Goal: Task Accomplishment & Management: Manage account settings

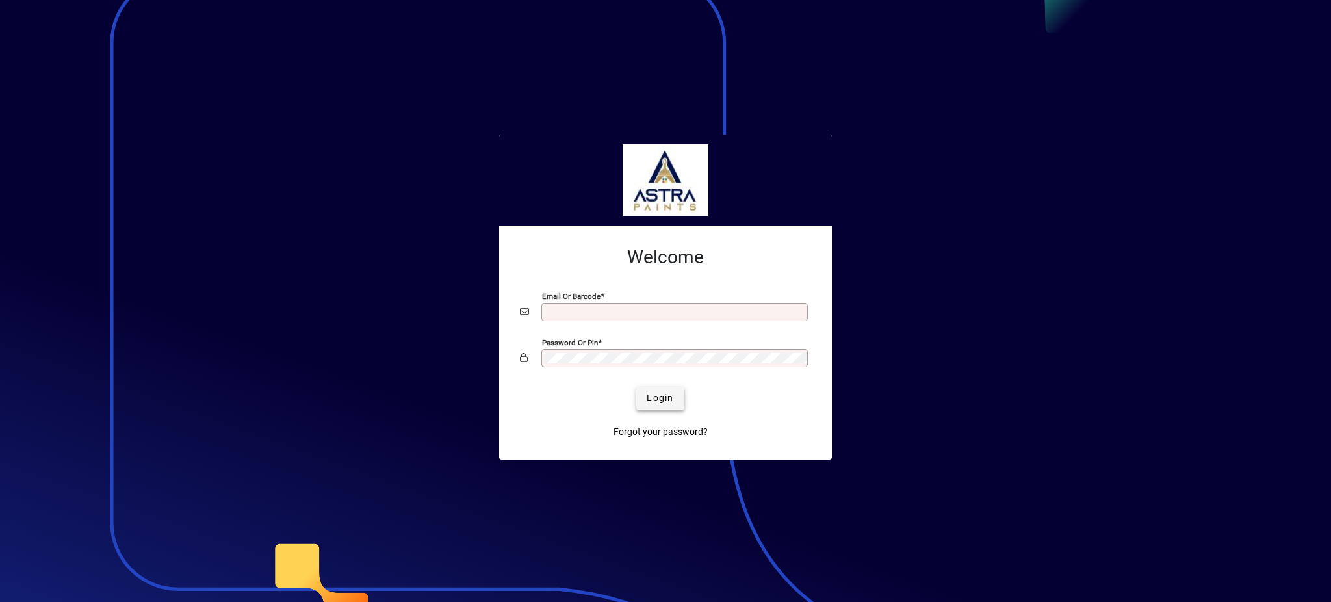
type input "**********"
click at [656, 393] on span "Login" at bounding box center [660, 398] width 27 height 14
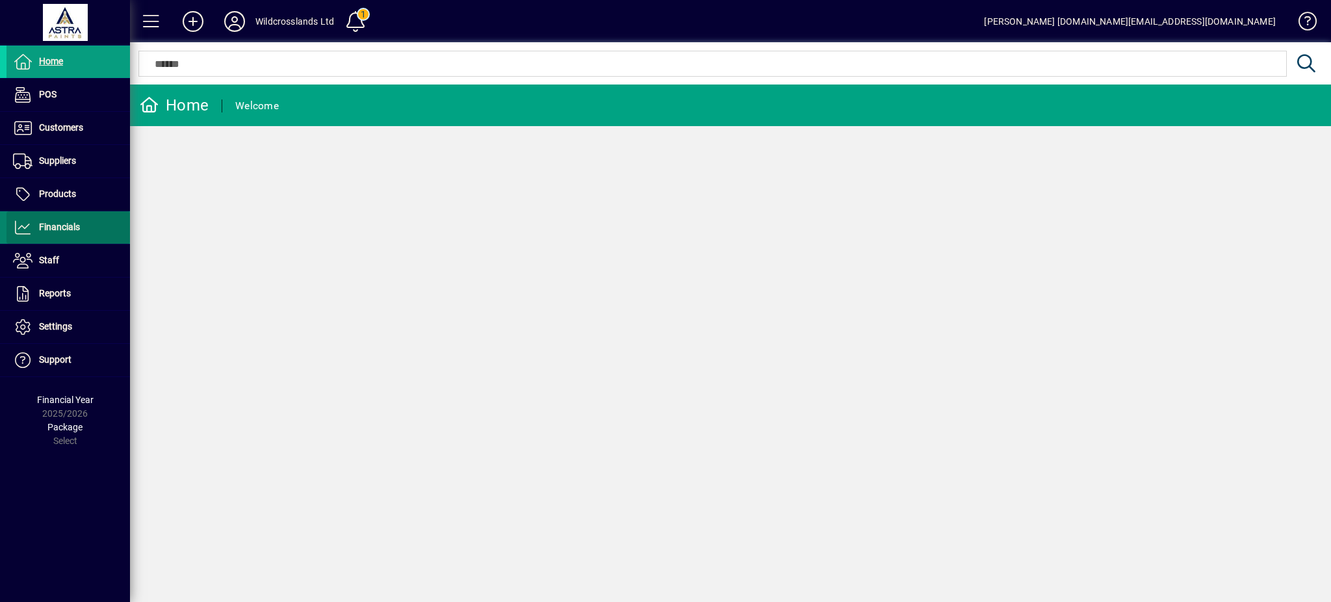
click at [53, 235] on span at bounding box center [67, 227] width 123 height 31
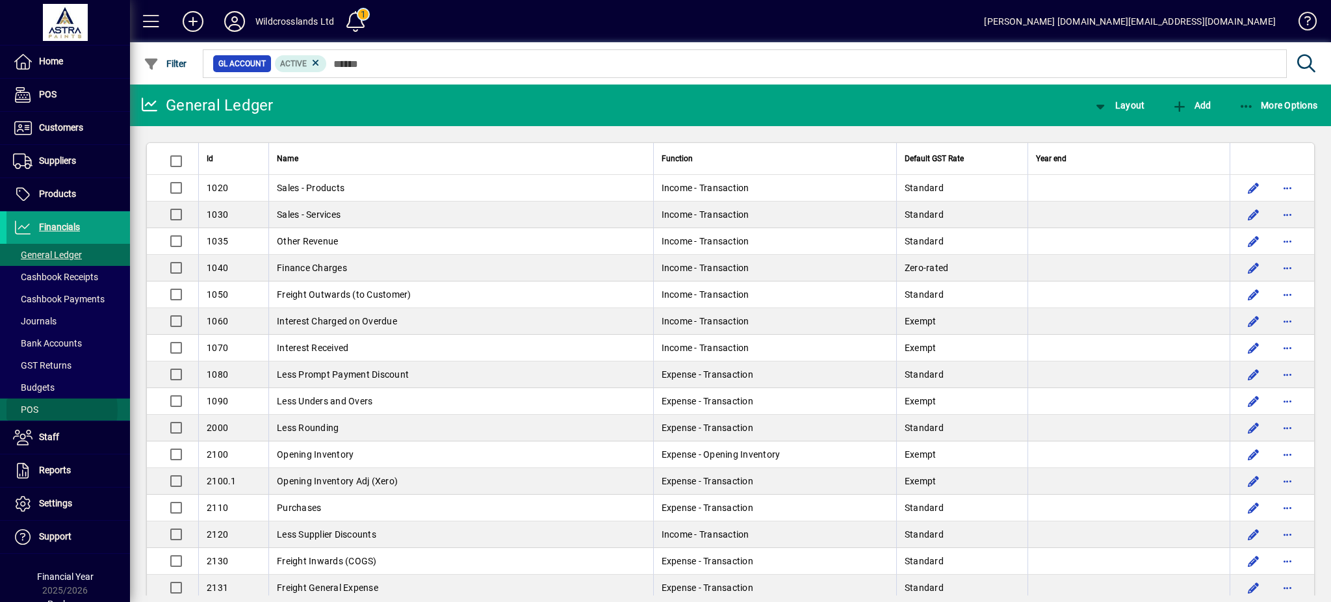
click at [53, 410] on span at bounding box center [67, 409] width 123 height 31
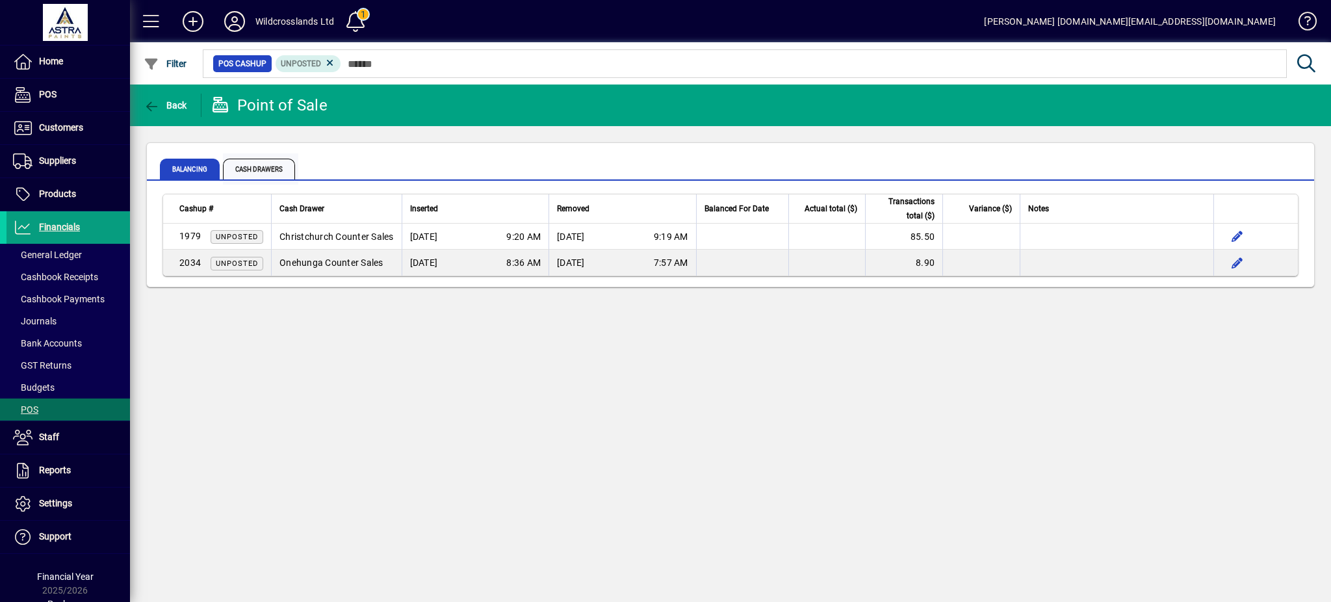
click at [270, 166] on span "Cash Drawers" at bounding box center [259, 169] width 72 height 21
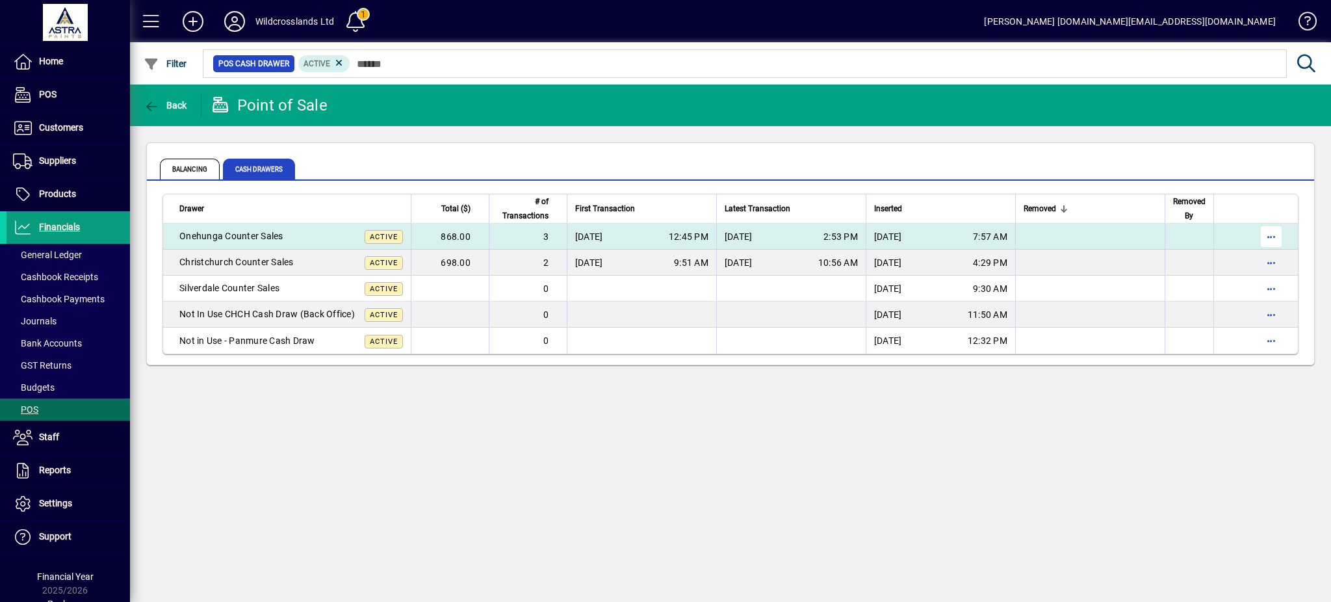
click at [1271, 237] on span "button" at bounding box center [1271, 236] width 31 height 31
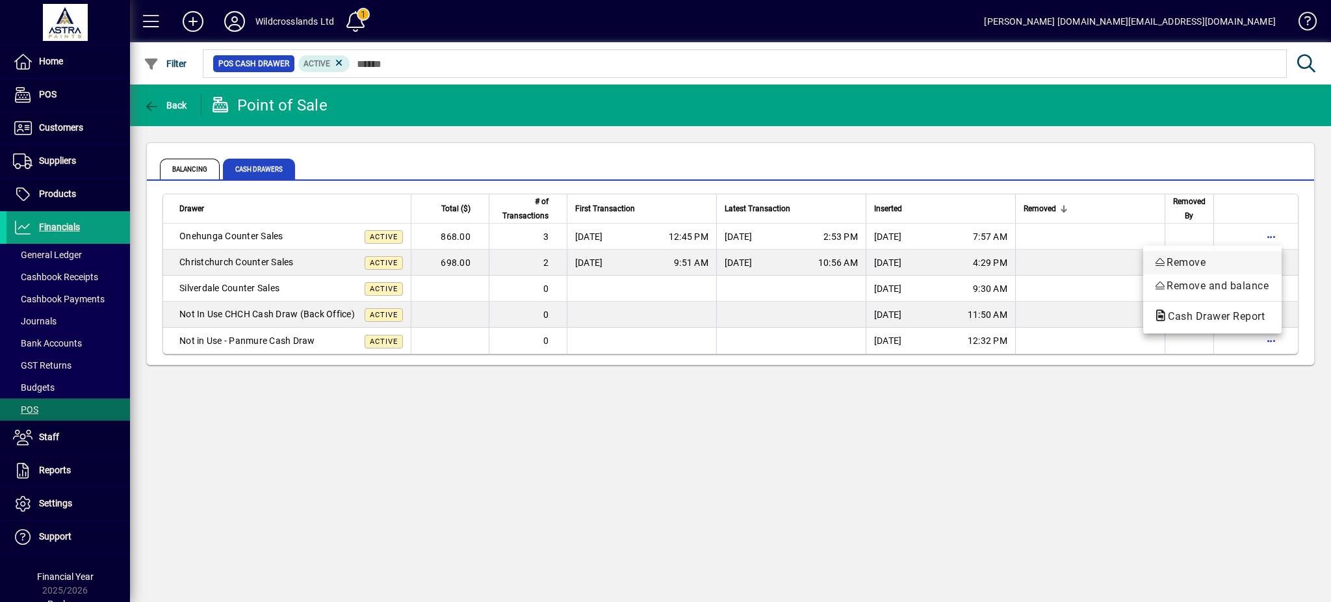
click at [1203, 263] on span "Remove" at bounding box center [1213, 263] width 118 height 16
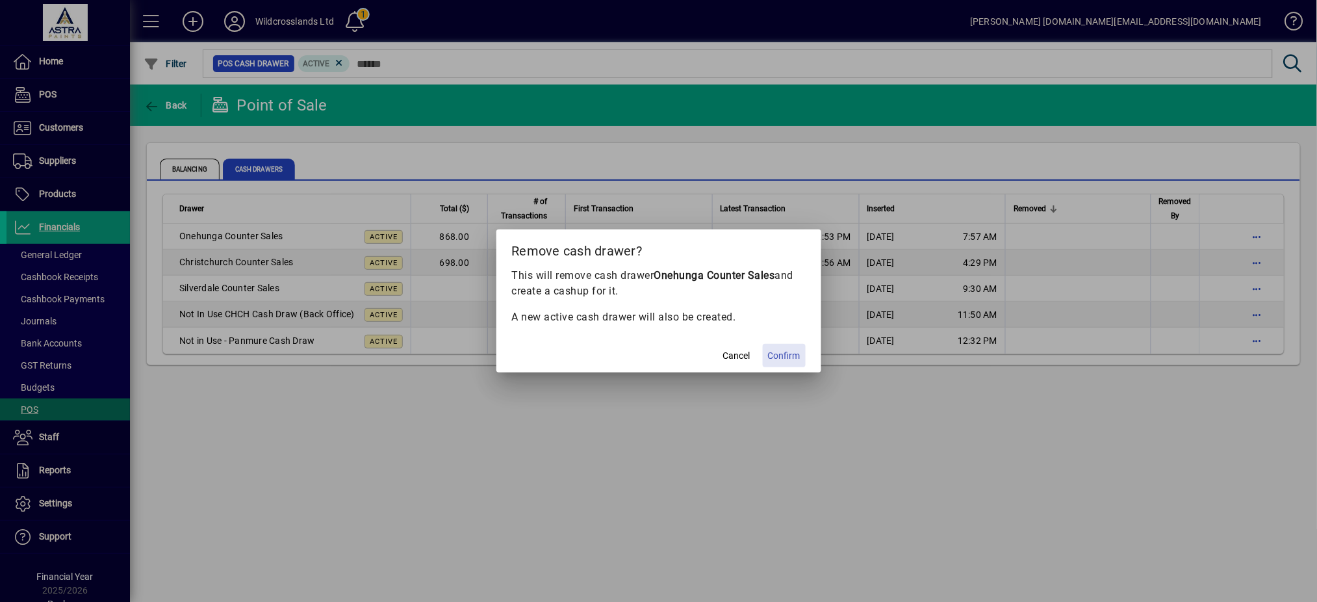
click at [792, 357] on span "Confirm" at bounding box center [784, 356] width 32 height 14
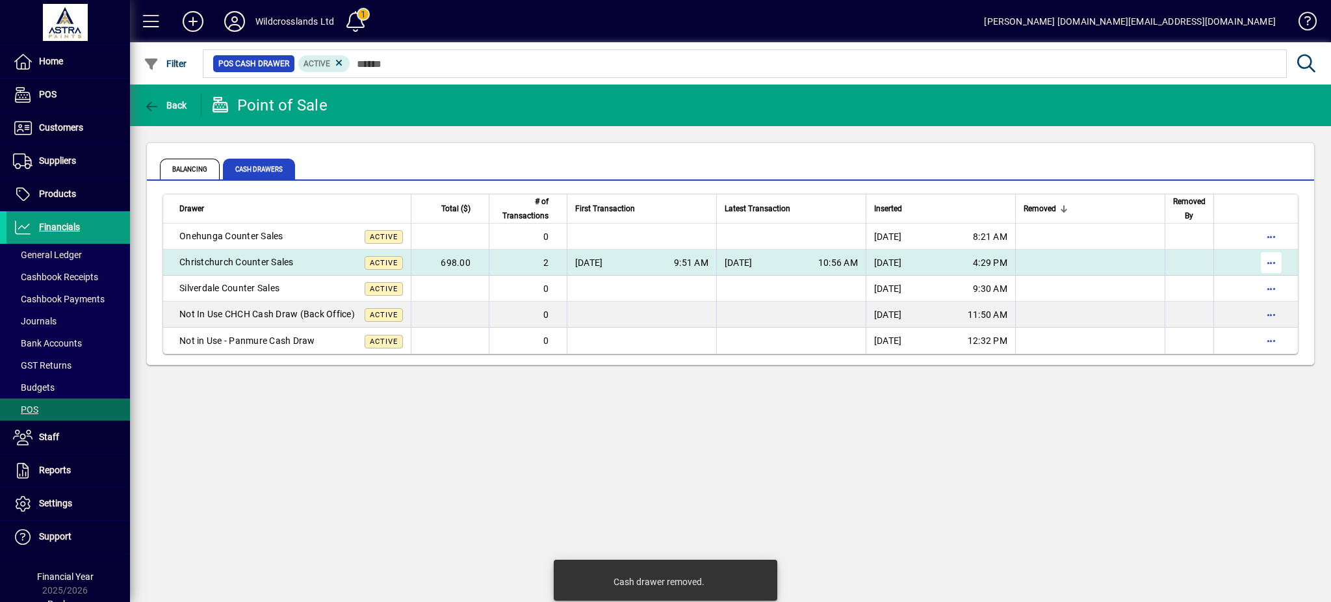
click at [1275, 265] on span "button" at bounding box center [1271, 262] width 31 height 31
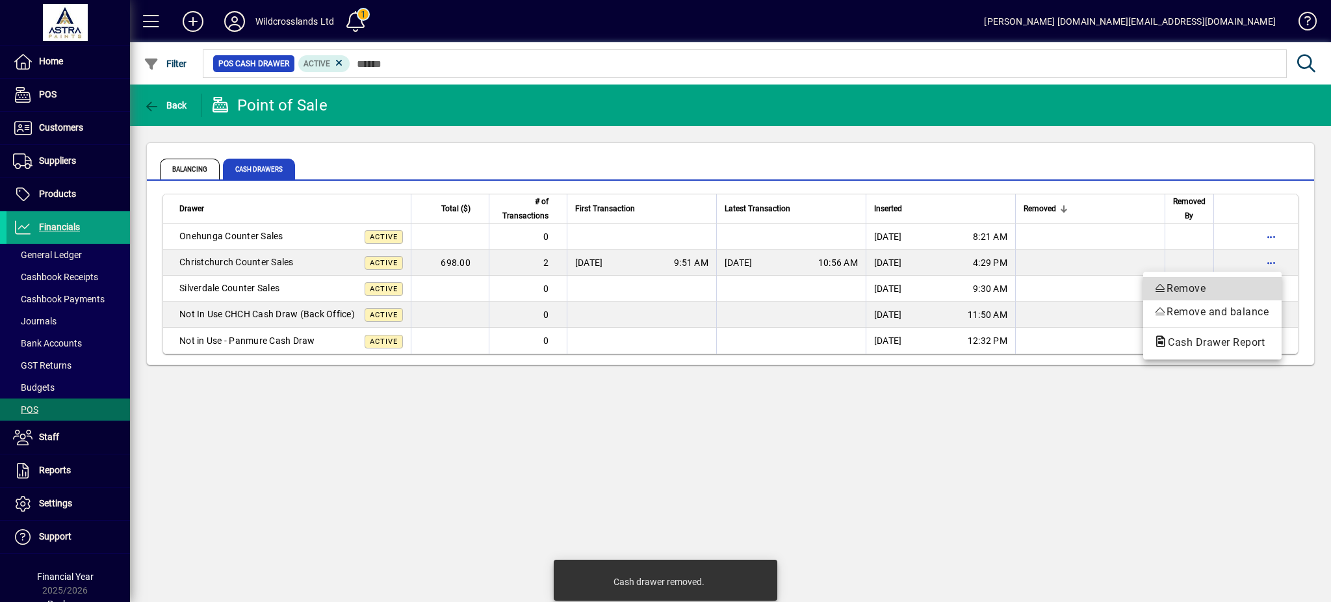
click at [1207, 287] on span "Remove" at bounding box center [1213, 289] width 118 height 16
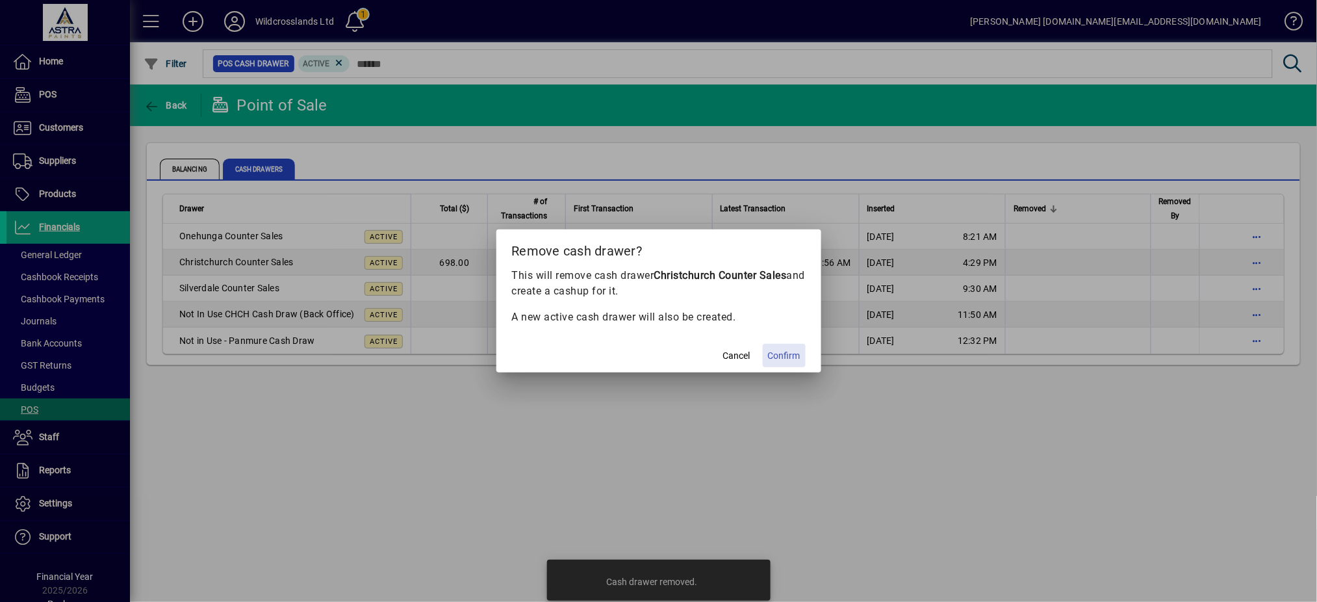
click at [782, 350] on span "Confirm" at bounding box center [784, 356] width 32 height 14
